Goal: Information Seeking & Learning: Find specific fact

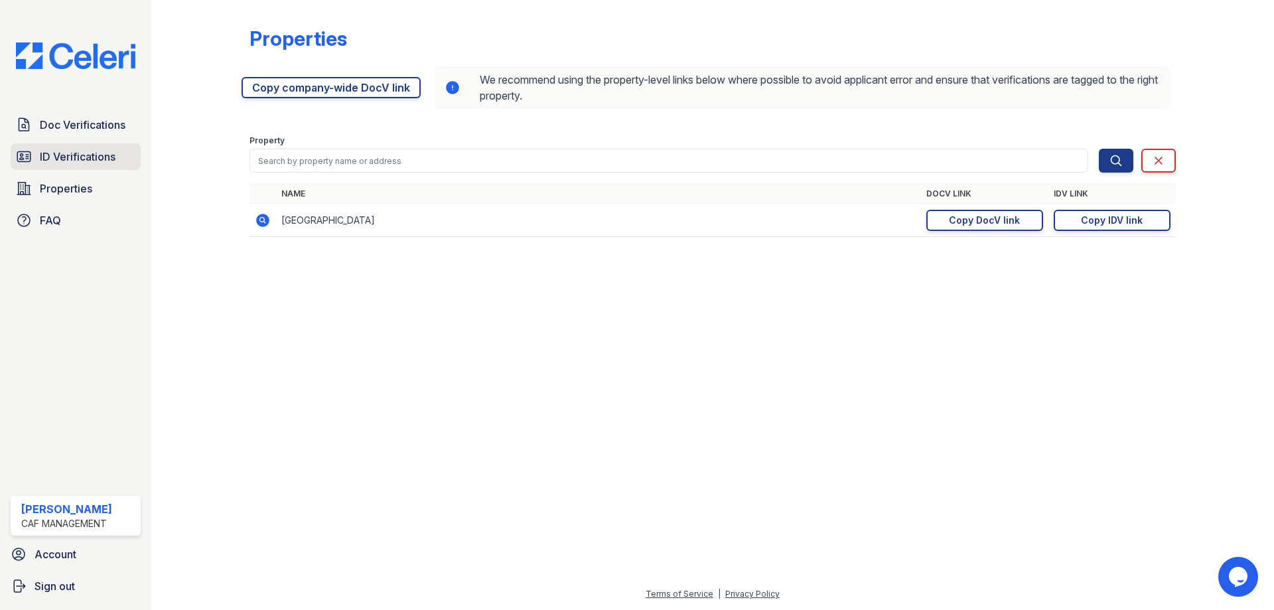
click at [78, 149] on span "ID Verifications" at bounding box center [78, 157] width 76 height 16
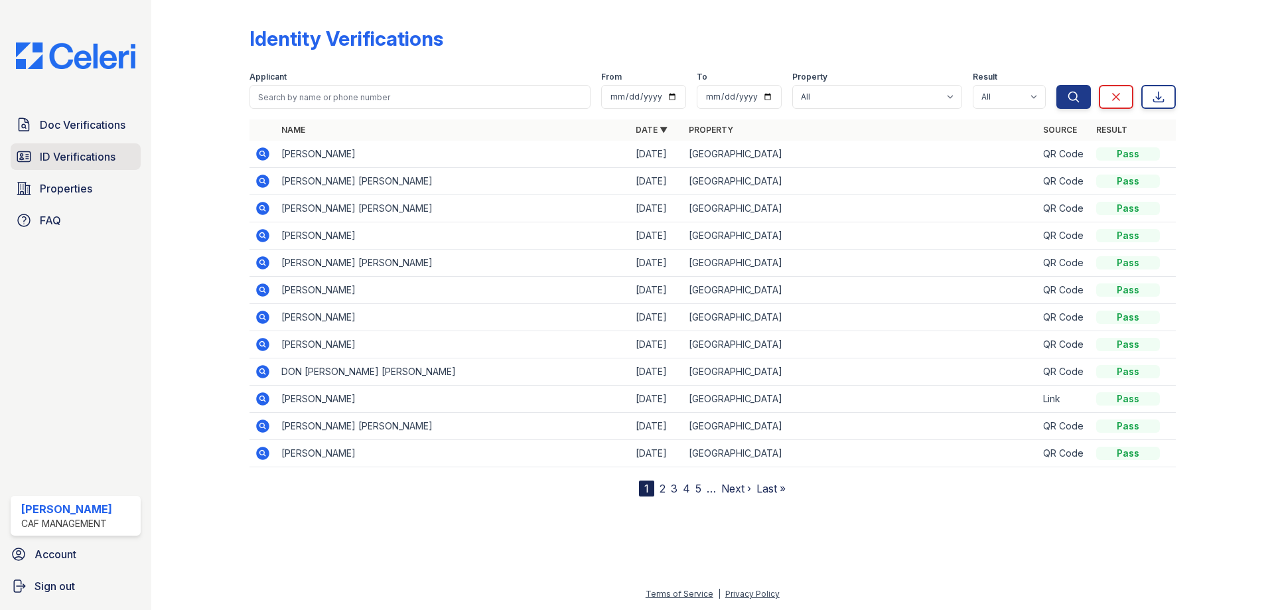
click at [51, 153] on span "ID Verifications" at bounding box center [78, 157] width 76 height 16
click at [50, 151] on span "ID Verifications" at bounding box center [78, 157] width 76 height 16
click at [41, 147] on link "ID Verifications" at bounding box center [76, 156] width 130 height 27
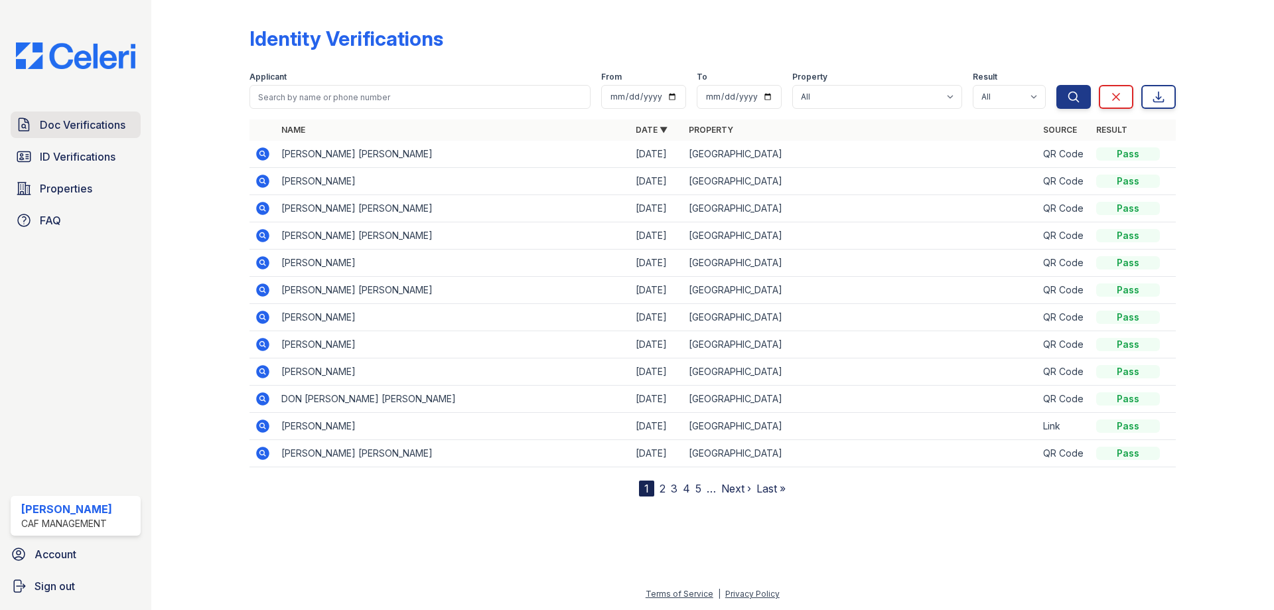
click at [116, 137] on link "Doc Verifications" at bounding box center [76, 124] width 130 height 27
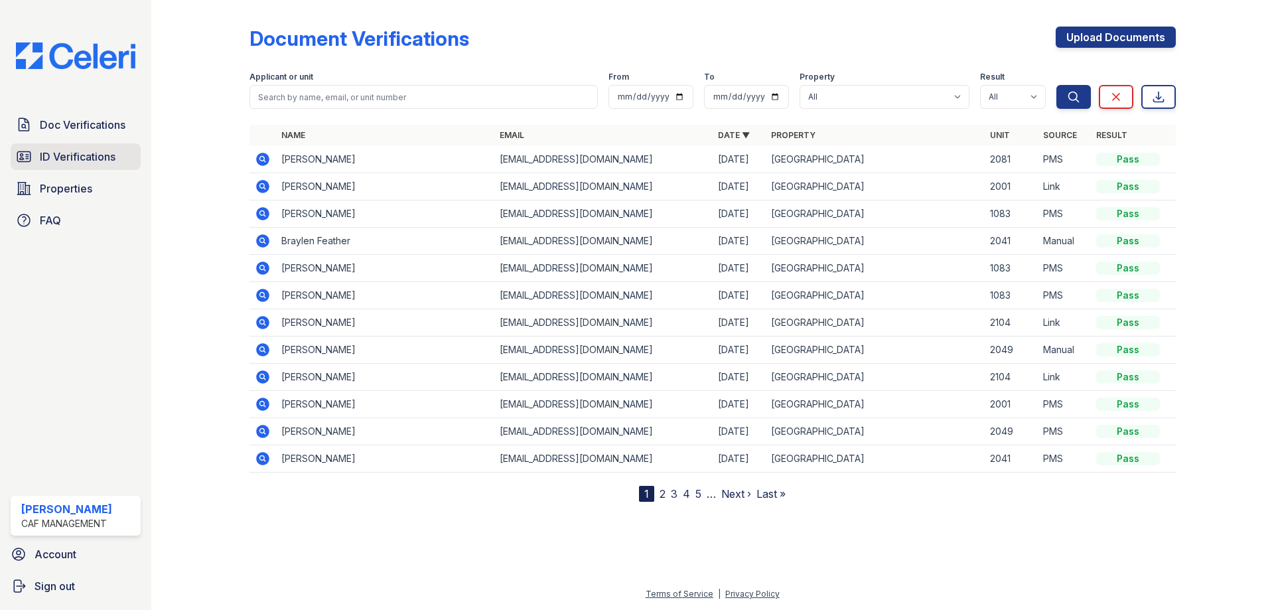
click at [107, 158] on span "ID Verifications" at bounding box center [78, 157] width 76 height 16
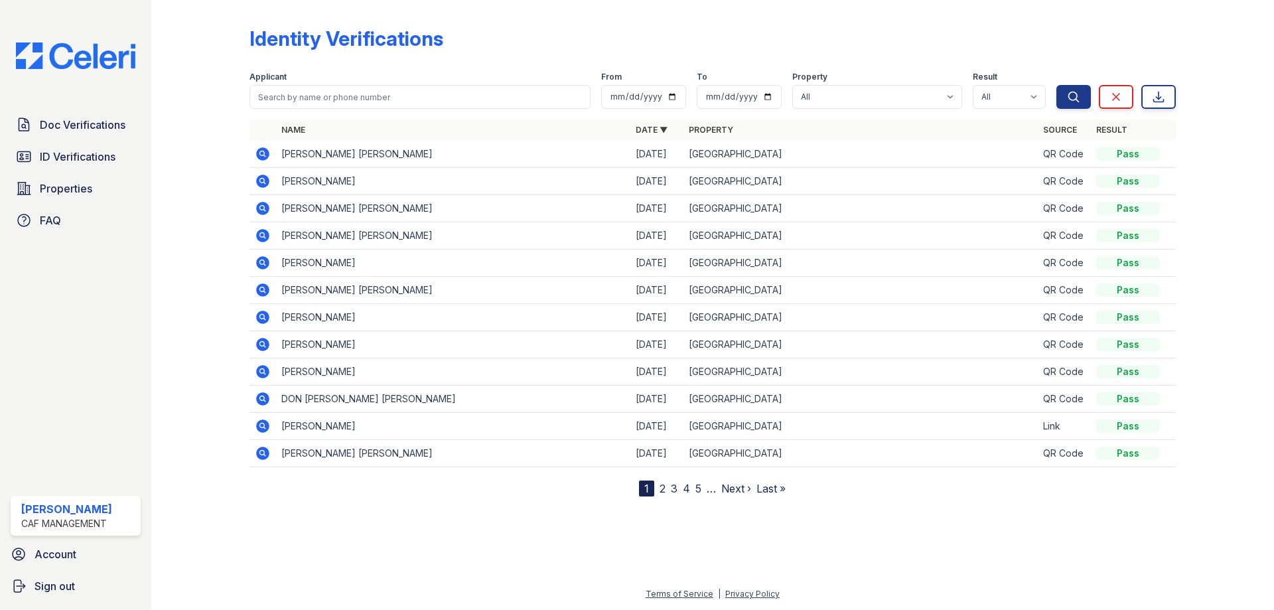
click at [270, 153] on icon at bounding box center [263, 154] width 16 height 16
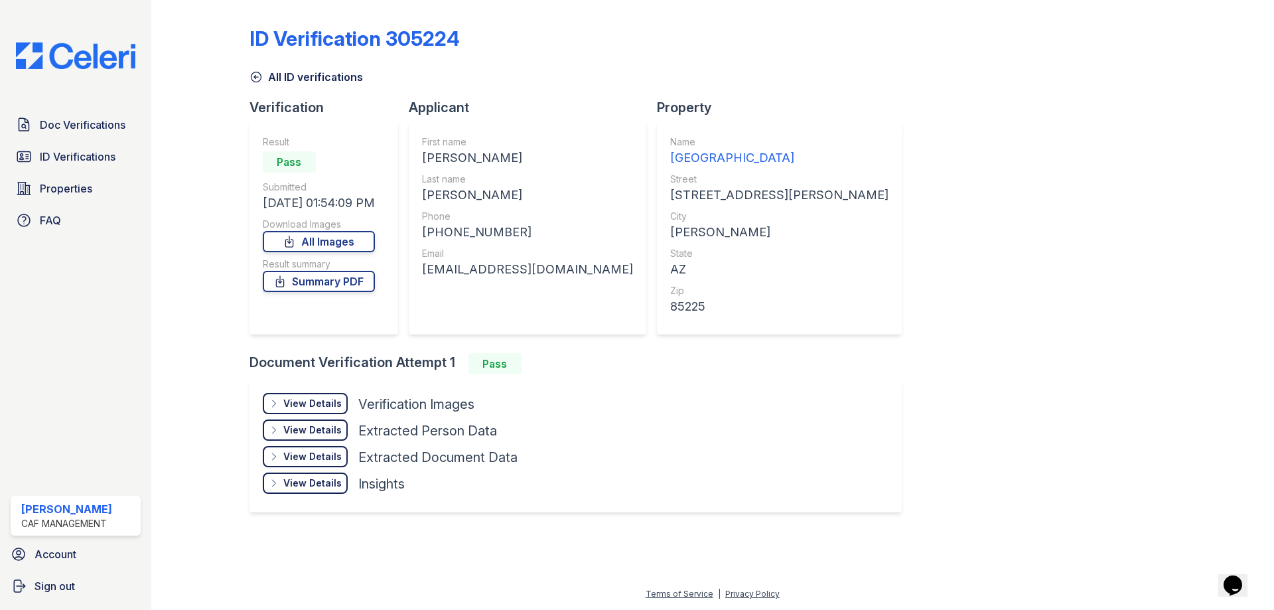
click at [451, 159] on div "[PERSON_NAME]" at bounding box center [527, 158] width 211 height 19
click at [451, 158] on div "[PERSON_NAME]" at bounding box center [527, 158] width 211 height 19
copy div "[PERSON_NAME]"
click at [455, 196] on div "BILLIE" at bounding box center [527, 195] width 211 height 19
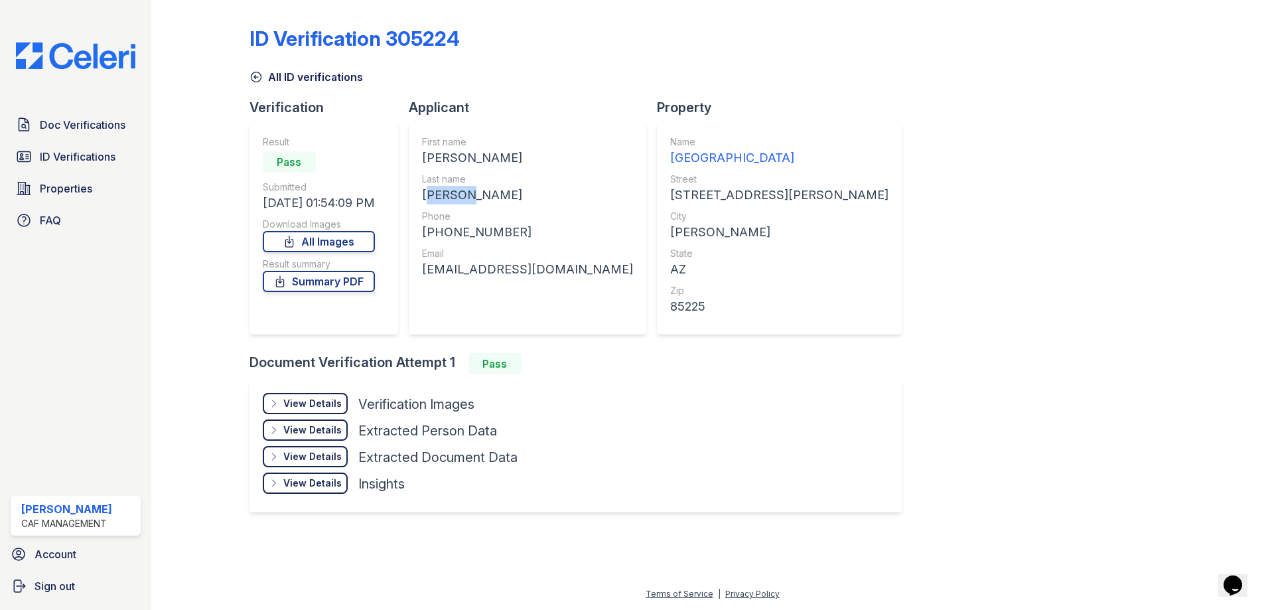
copy div "BILLIE"
click at [474, 224] on div "+15059794191" at bounding box center [527, 232] width 211 height 19
click at [474, 225] on div "+15059794191" at bounding box center [527, 232] width 211 height 19
click at [474, 228] on div "+15059794191" at bounding box center [527, 232] width 211 height 19
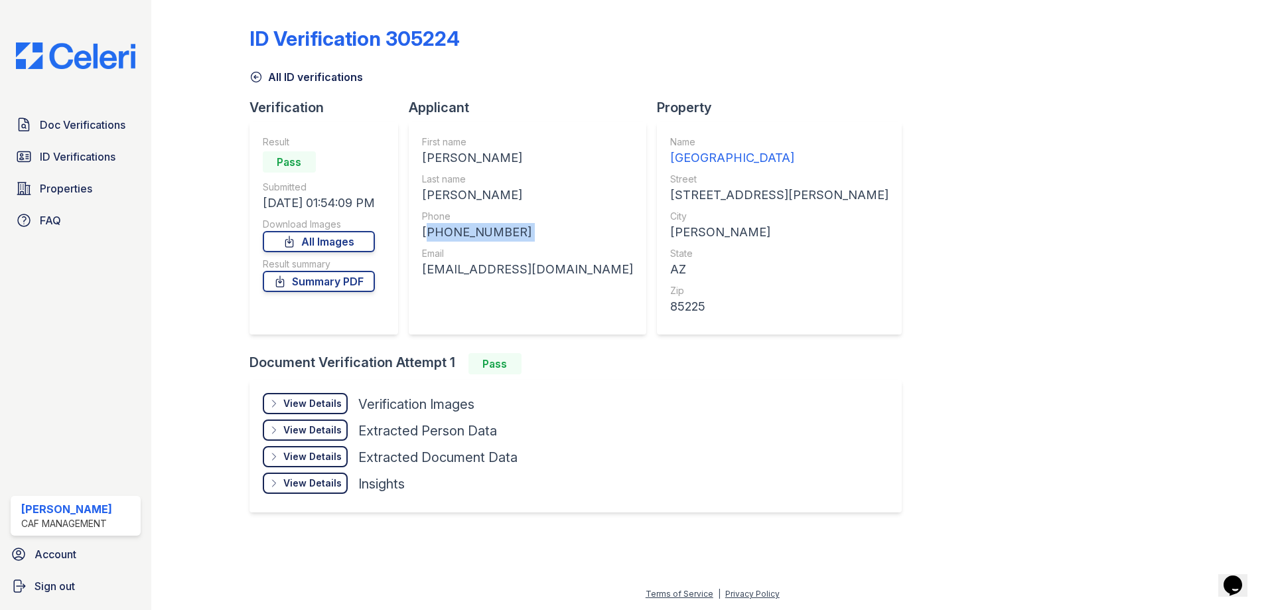
click at [474, 228] on div "+15059794191" at bounding box center [527, 232] width 211 height 19
click at [532, 204] on div "First name TREVOR RAY Last name BILLIE Phone +15059794191 Email trevorbillie35@…" at bounding box center [527, 228] width 211 height 186
click at [483, 230] on div "+15059794191" at bounding box center [527, 232] width 211 height 19
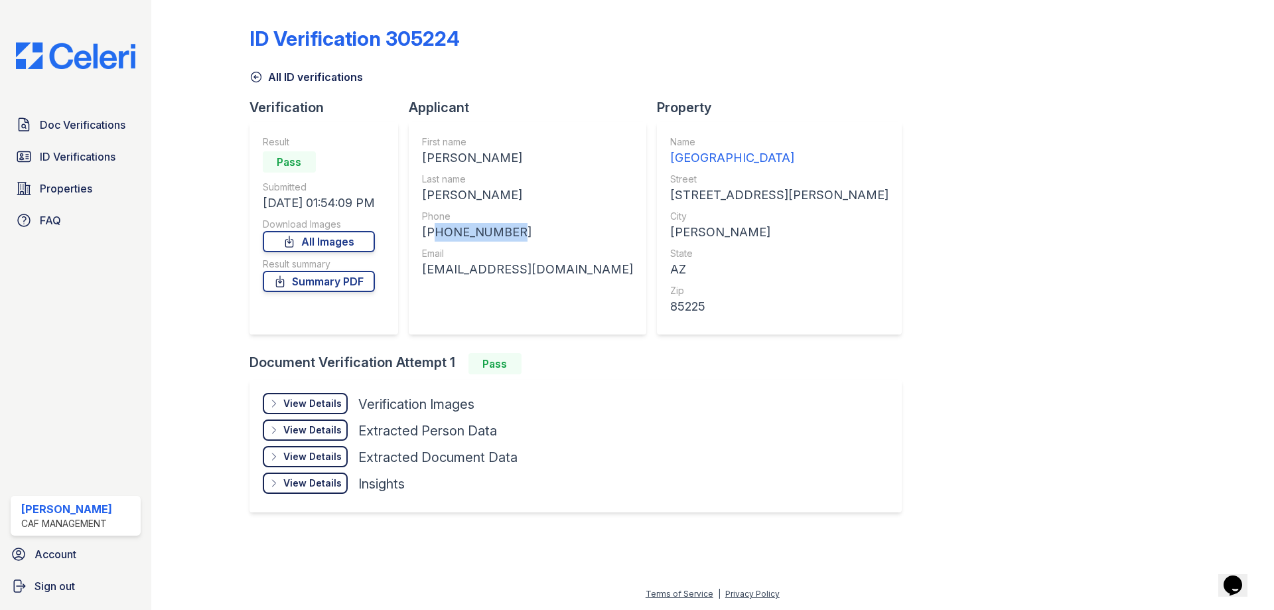
copy div "15059794191"
click at [499, 270] on div "trevorbillie35@gmail.com" at bounding box center [527, 269] width 211 height 19
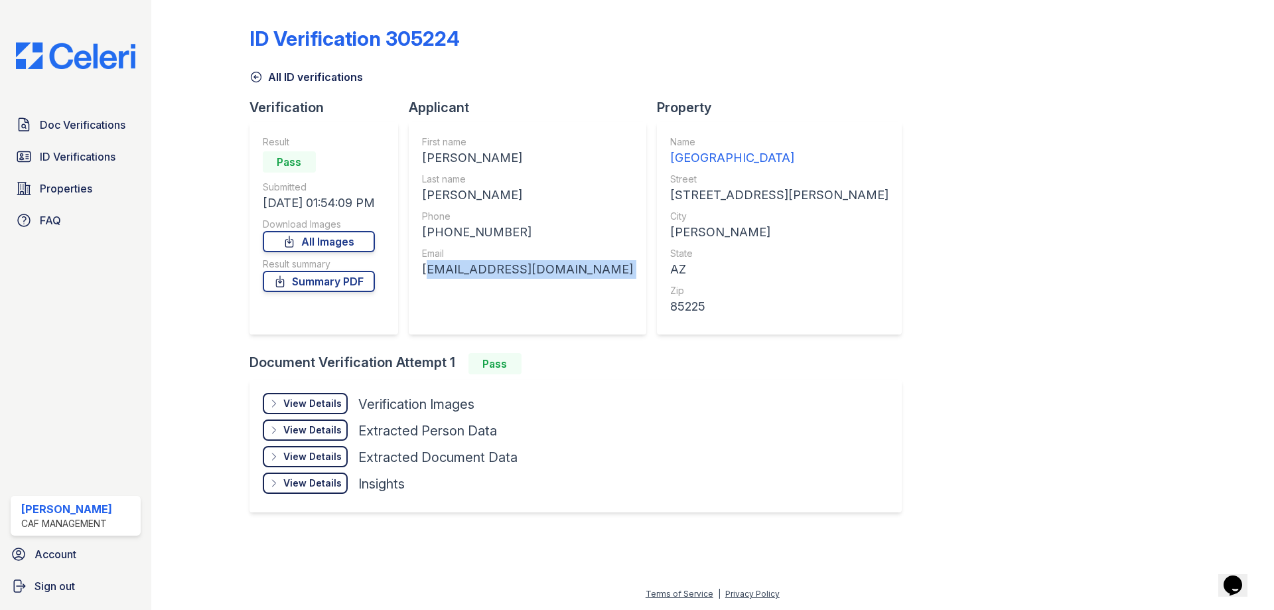
click at [499, 270] on div "trevorbillie35@gmail.com" at bounding box center [527, 269] width 211 height 19
copy div "trevorbillie35@gmail.com"
click at [938, 215] on div "ID Verification 305224 All ID verifications Verification Result Pass Submitted …" at bounding box center [713, 268] width 926 height 526
